Goal: Transaction & Acquisition: Subscribe to service/newsletter

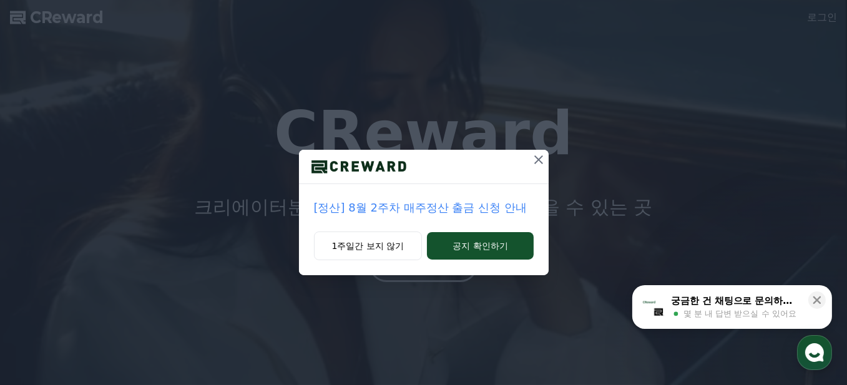
click at [537, 158] on icon at bounding box center [538, 159] width 9 height 9
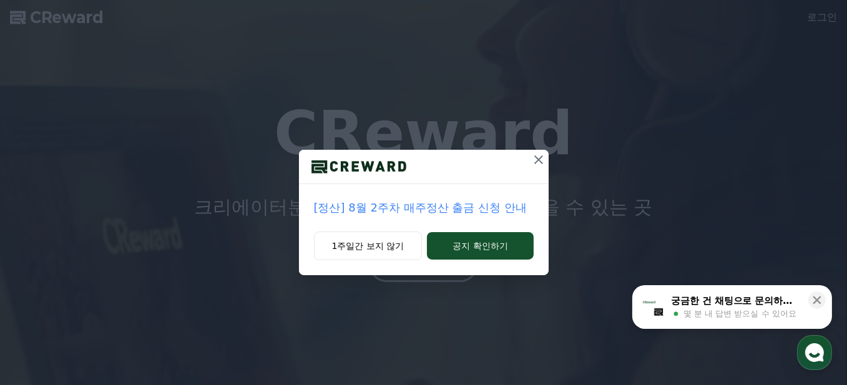
click at [539, 166] on icon at bounding box center [538, 159] width 15 height 15
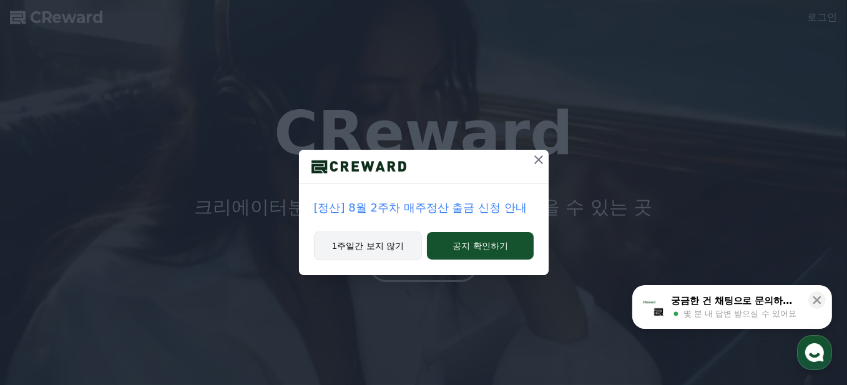
click at [363, 240] on button "1주일간 보지 않기" at bounding box center [368, 245] width 109 height 29
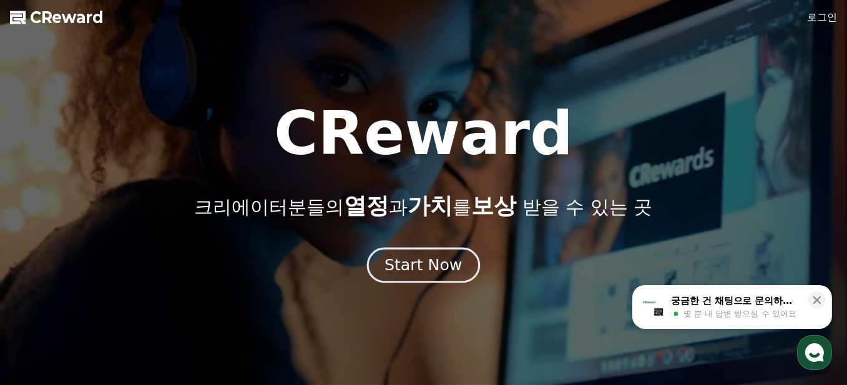
click at [424, 270] on div "Start Now" at bounding box center [422, 265] width 77 height 21
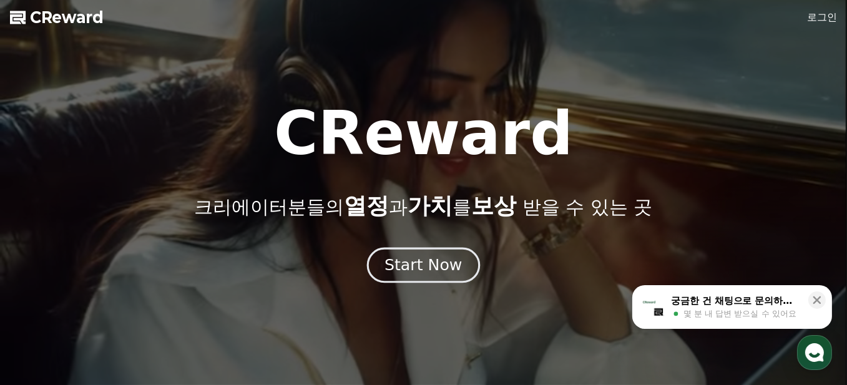
click at [416, 265] on div "Start Now" at bounding box center [422, 265] width 77 height 21
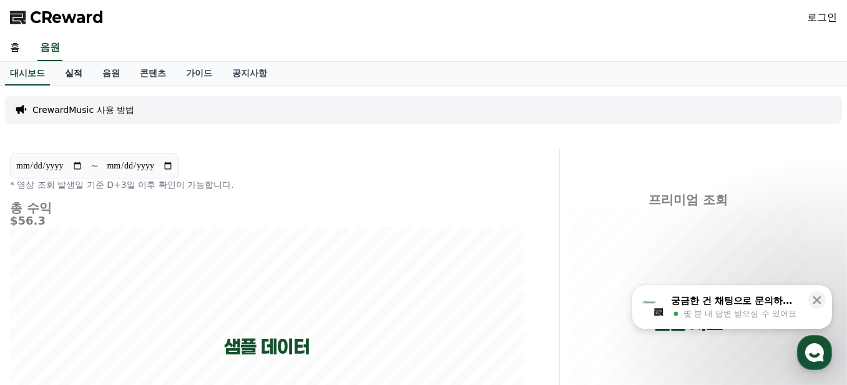
click at [77, 69] on link "실적" at bounding box center [73, 74] width 37 height 24
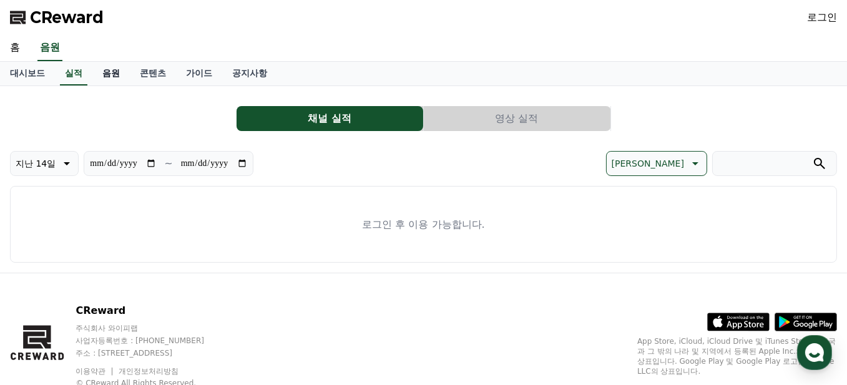
click at [109, 72] on link "음원" at bounding box center [110, 74] width 37 height 24
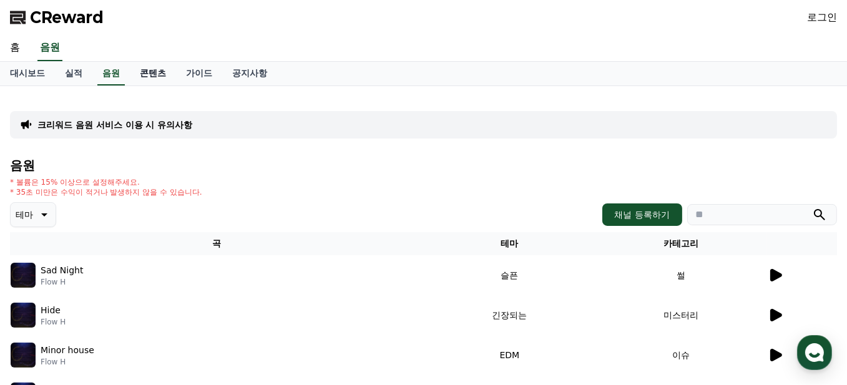
click at [154, 71] on link "콘텐츠" at bounding box center [153, 74] width 46 height 24
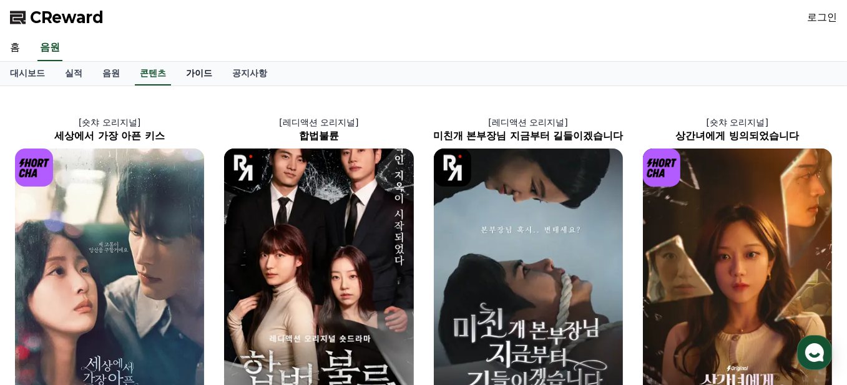
click at [190, 72] on link "가이드" at bounding box center [199, 74] width 46 height 24
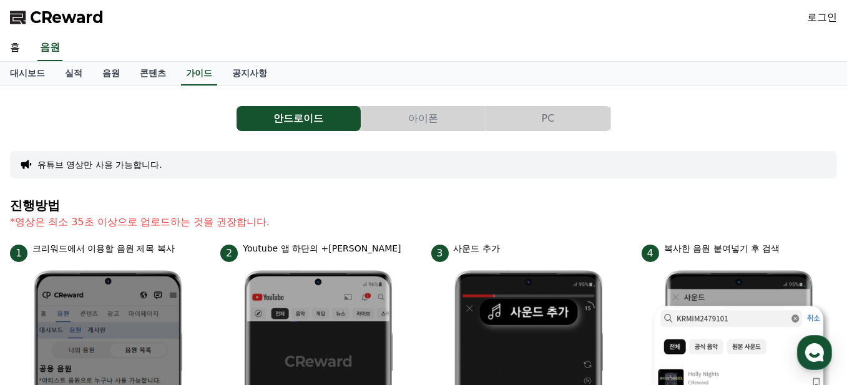
click at [552, 118] on button "PC" at bounding box center [548, 118] width 124 height 25
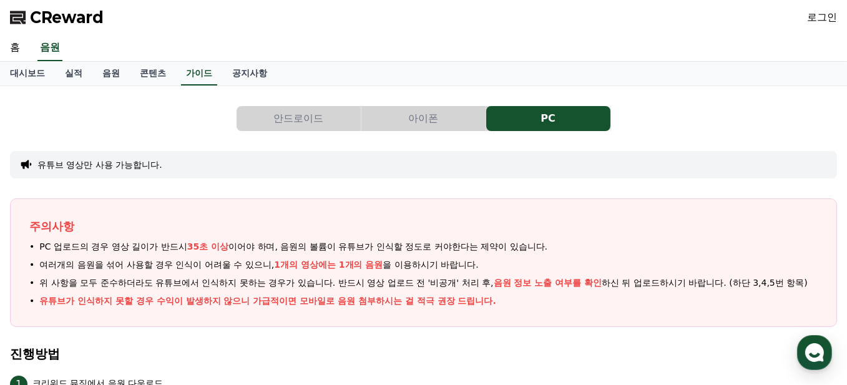
click at [306, 115] on button "안드로이드" at bounding box center [298, 118] width 124 height 25
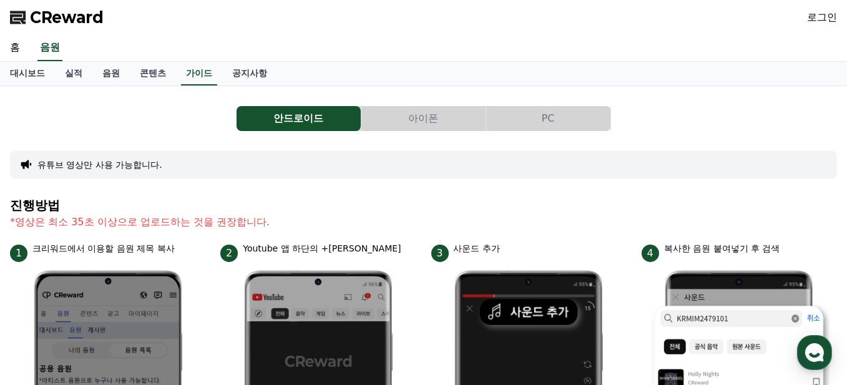
click at [542, 116] on button "PC" at bounding box center [548, 118] width 124 height 25
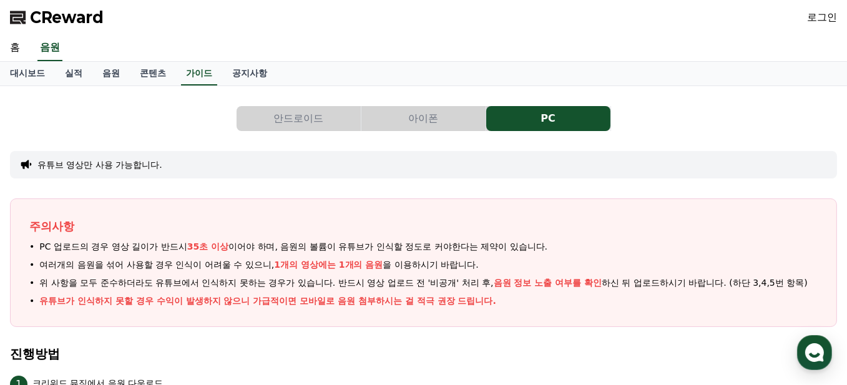
click at [303, 118] on button "안드로이드" at bounding box center [298, 118] width 124 height 25
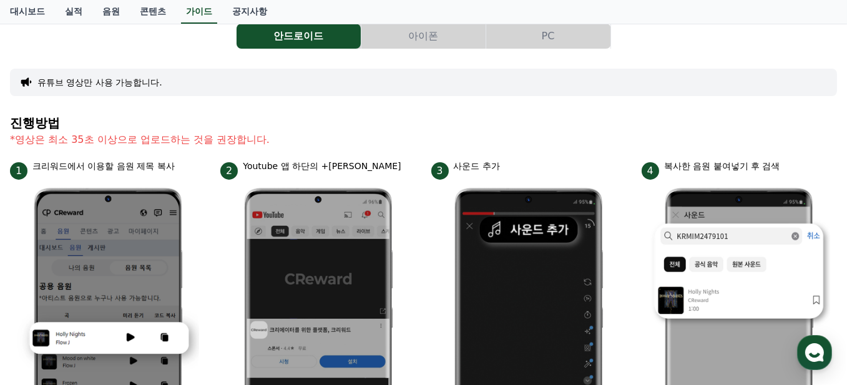
scroll to position [62, 0]
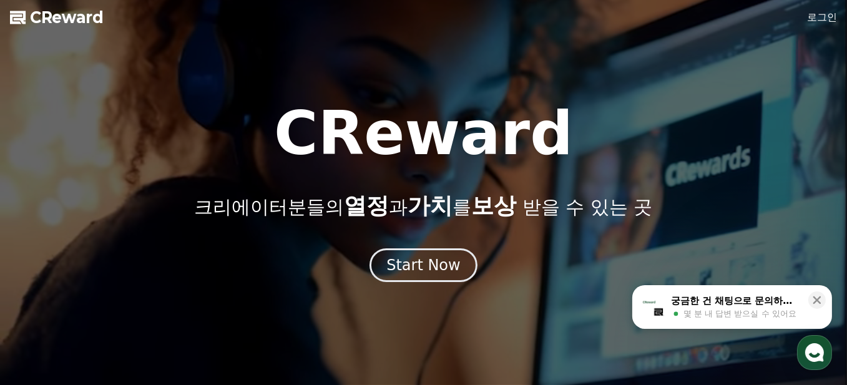
click at [729, 303] on div "궁금한 건 채팅으로 문의하세요" at bounding box center [736, 300] width 130 height 12
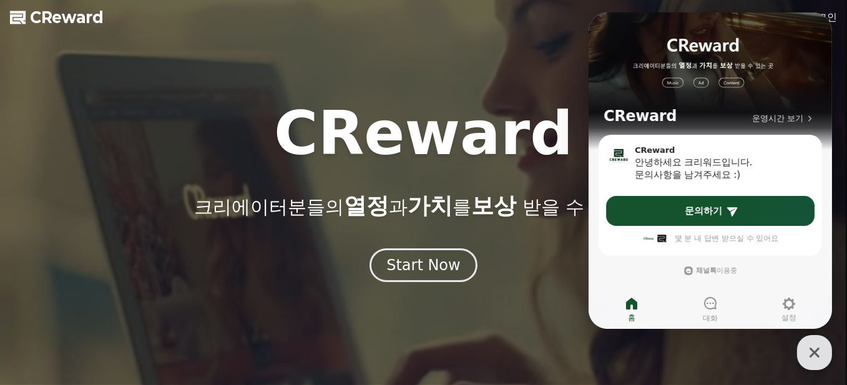
click at [812, 353] on icon "button" at bounding box center [814, 352] width 22 height 22
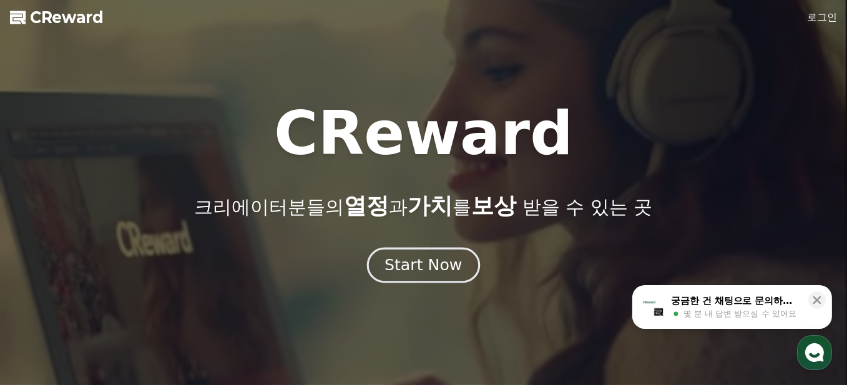
click at [418, 259] on div "Start Now" at bounding box center [422, 265] width 77 height 21
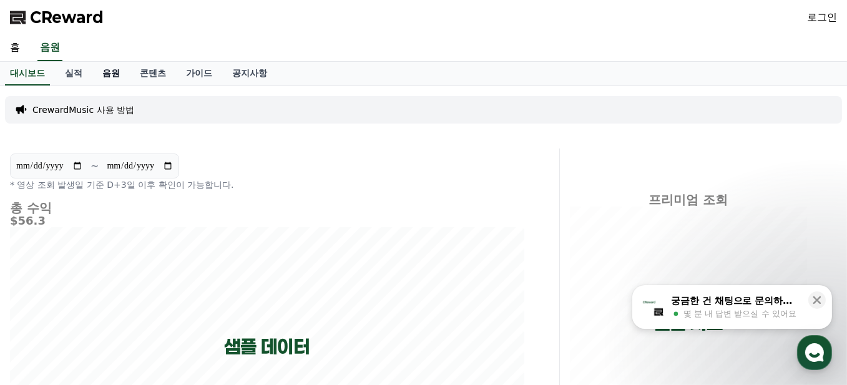
click at [119, 75] on link "음원" at bounding box center [110, 74] width 37 height 24
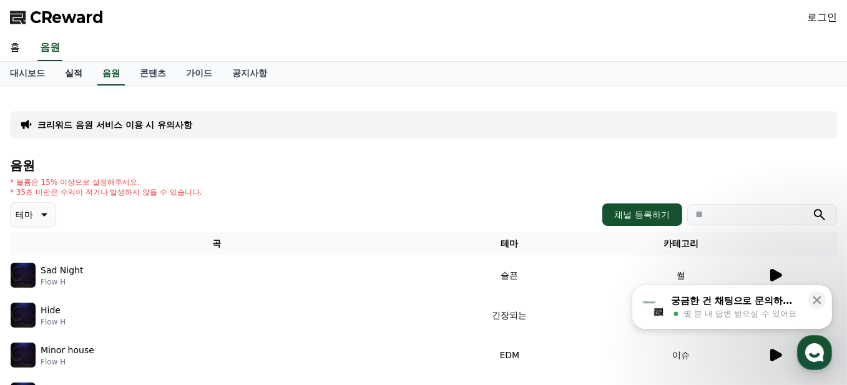
click at [69, 74] on link "실적" at bounding box center [73, 74] width 37 height 24
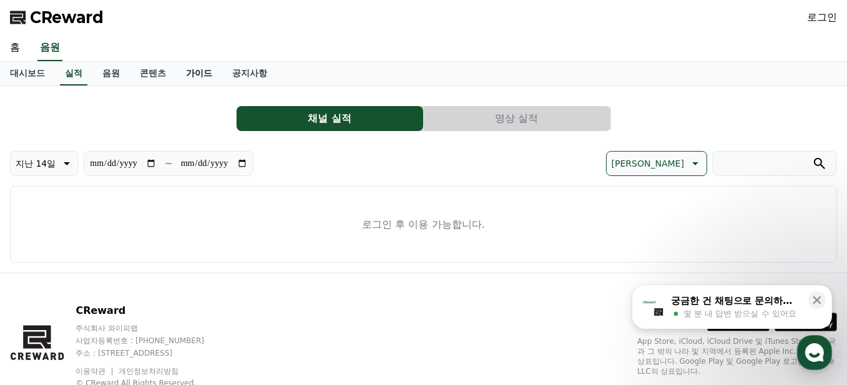
click at [200, 72] on link "가이드" at bounding box center [199, 74] width 46 height 24
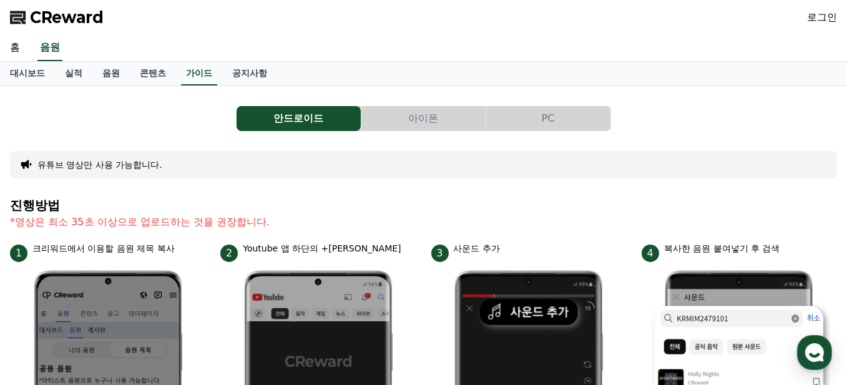
click at [552, 115] on button "PC" at bounding box center [548, 118] width 124 height 25
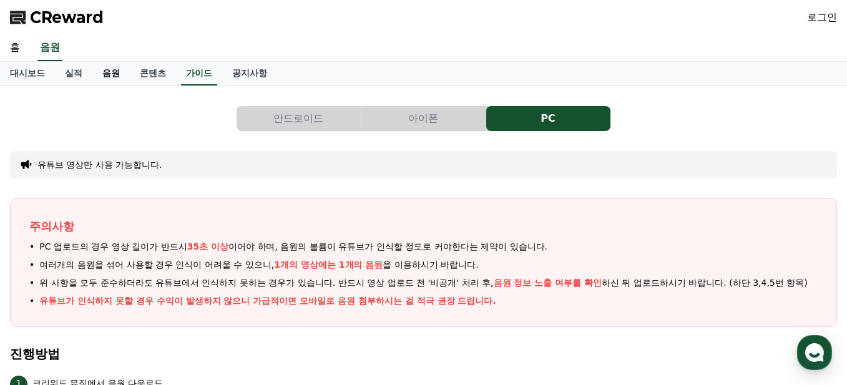
click at [113, 77] on link "음원" at bounding box center [110, 74] width 37 height 24
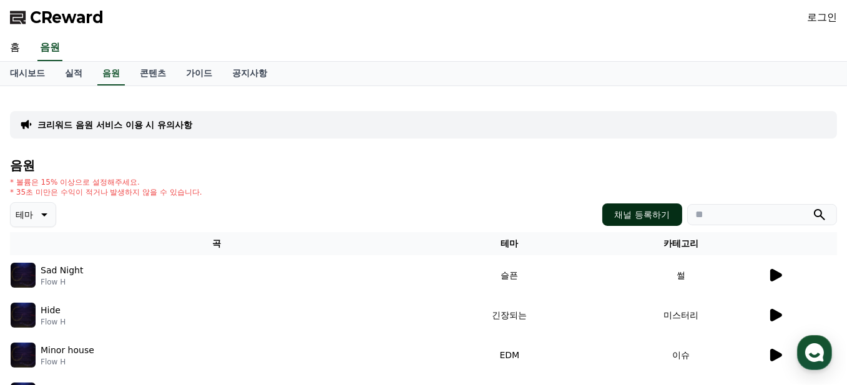
click at [636, 212] on button "채널 등록하기" at bounding box center [642, 214] width 80 height 22
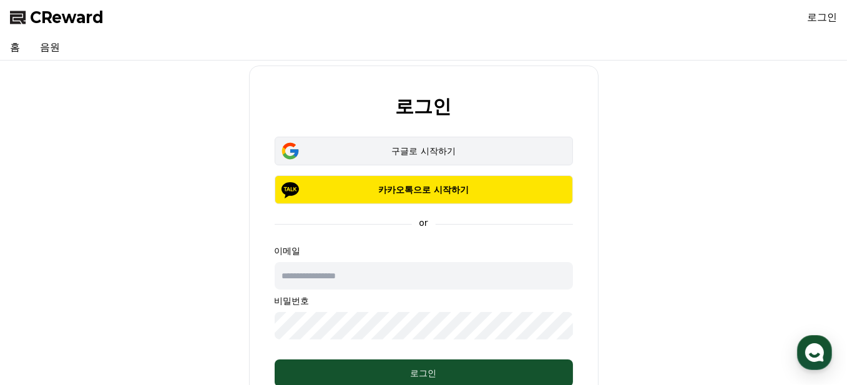
click at [444, 156] on div "구글로 시작하기" at bounding box center [424, 151] width 262 height 12
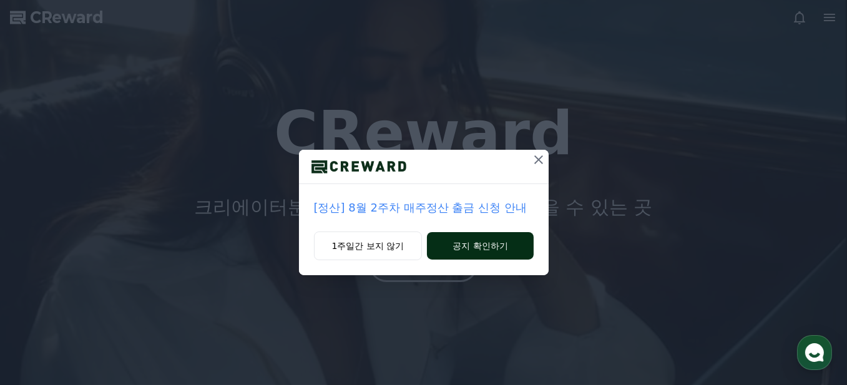
click at [509, 247] on button "공지 확인하기" at bounding box center [480, 245] width 106 height 27
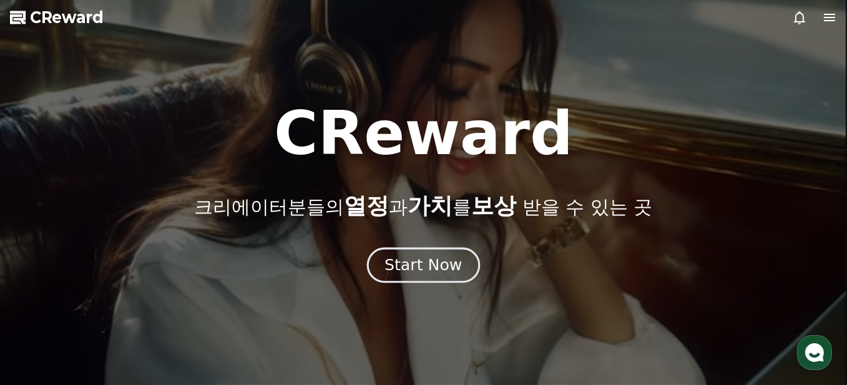
click at [430, 265] on div "Start Now" at bounding box center [422, 265] width 77 height 21
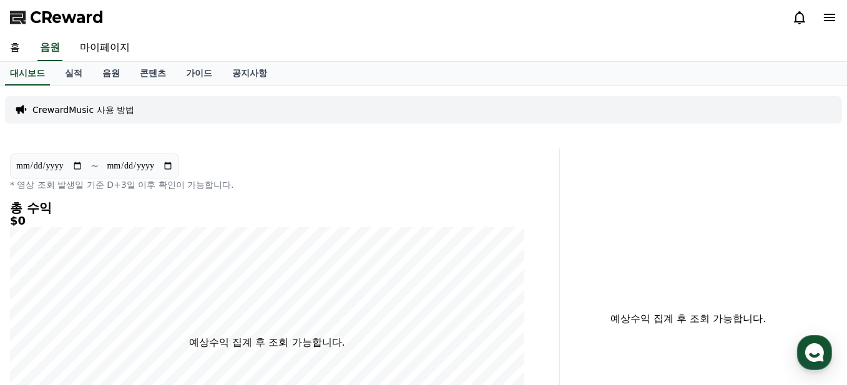
click at [330, 222] on h5 "$0" at bounding box center [267, 221] width 514 height 12
